Goal: Navigation & Orientation: Understand site structure

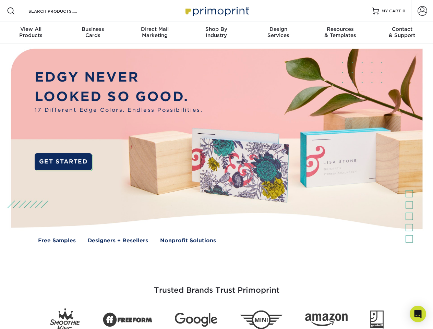
click at [216, 164] on img at bounding box center [216, 151] width 428 height 214
click at [11, 11] on span at bounding box center [11, 11] width 8 height 8
click at [422, 11] on span at bounding box center [422, 11] width 10 height 10
click at [31, 33] on div "View All Products" at bounding box center [31, 32] width 62 height 12
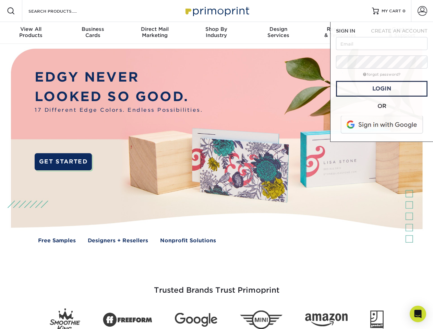
click at [92, 33] on div "Business Cards" at bounding box center [93, 32] width 62 height 12
click at [154, 33] on div "Direct Mail Marketing" at bounding box center [155, 32] width 62 height 12
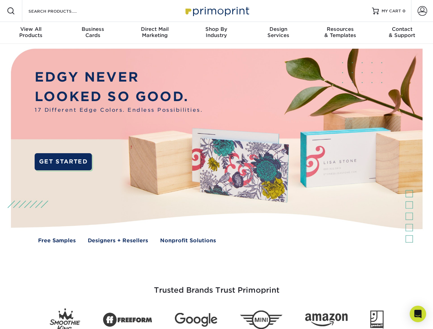
click at [216, 33] on div "Shop By Industry" at bounding box center [216, 32] width 62 height 12
click at [278, 33] on div "Design Services" at bounding box center [278, 32] width 62 height 12
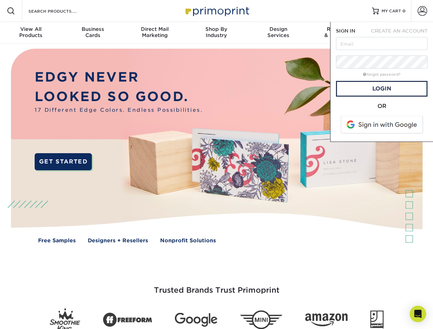
click at [340, 33] on span "SIGN IN" at bounding box center [345, 30] width 19 height 5
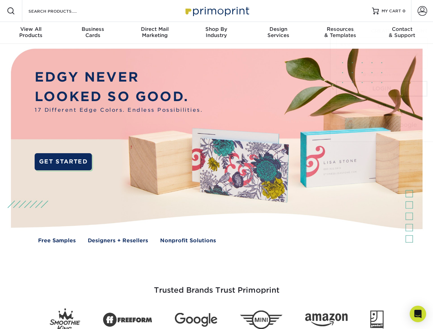
click at [402, 33] on div "Contact & Support" at bounding box center [402, 32] width 62 height 12
